Goal: Use online tool/utility: Utilize a website feature to perform a specific function

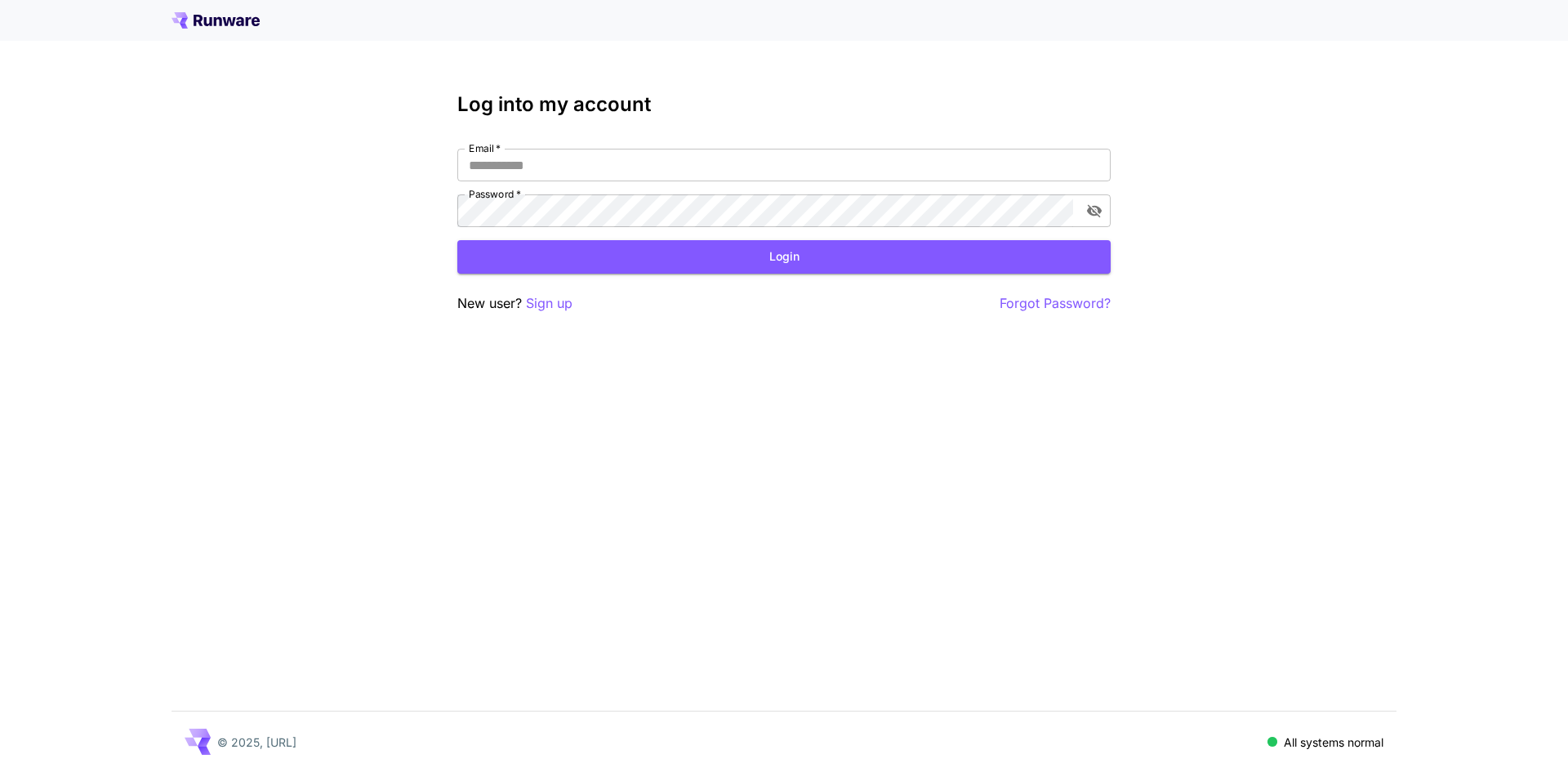
type input "**********"
click at [627, 250] on button "Login" at bounding box center [784, 257] width 654 height 34
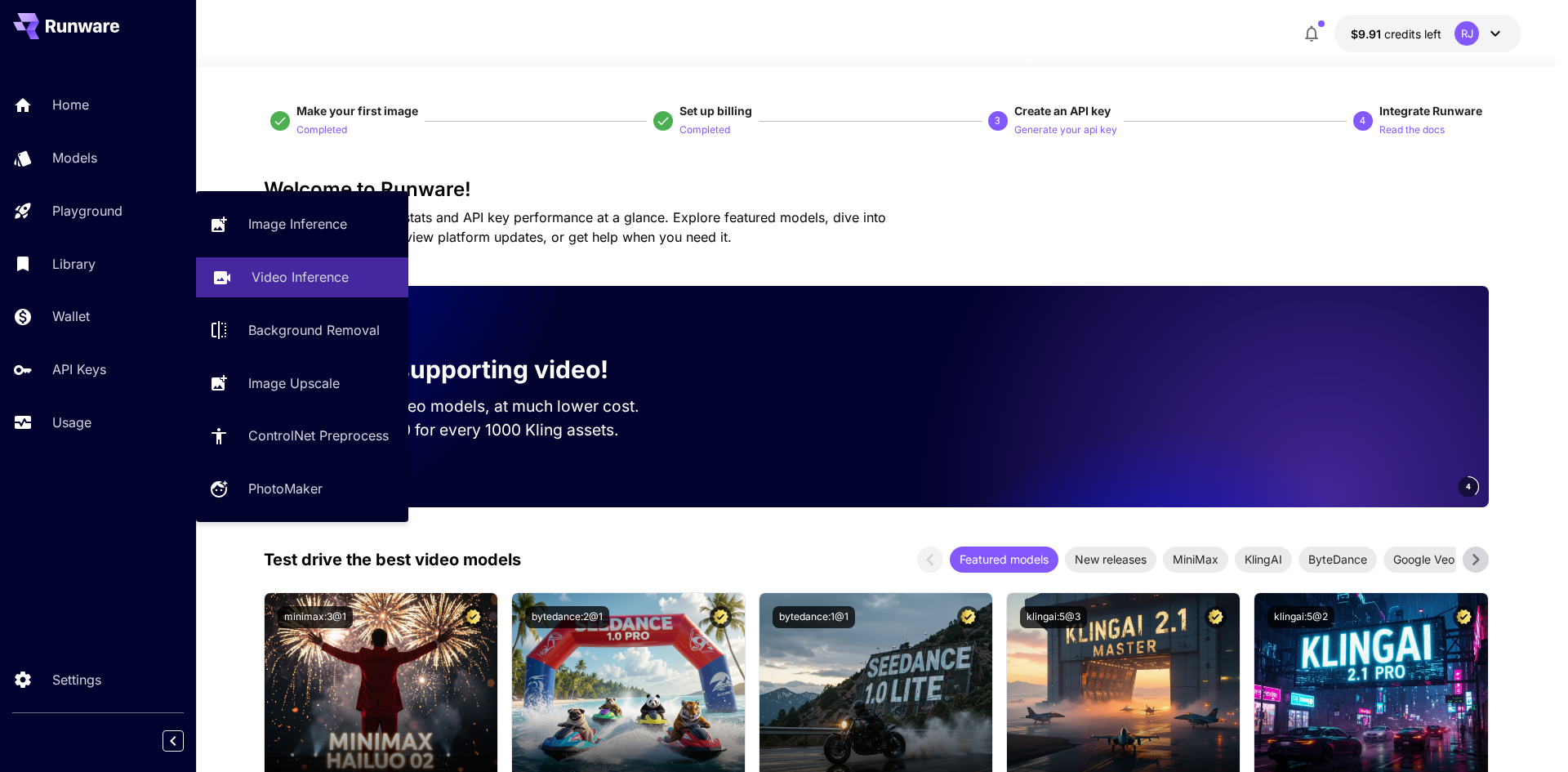
click at [303, 278] on p "Video Inference" at bounding box center [300, 277] width 97 height 19
